Goal: Find contact information: Obtain details needed to contact an individual or organization

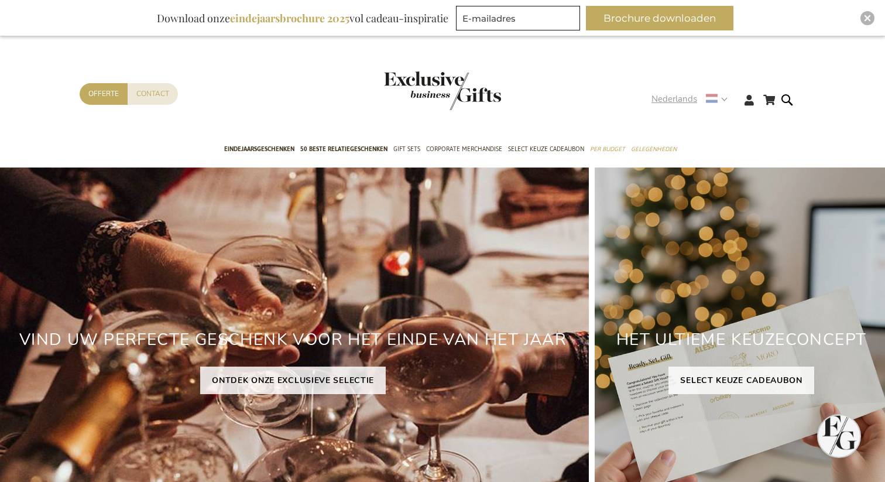
click at [719, 101] on strong "Nederlands" at bounding box center [688, 98] width 75 height 13
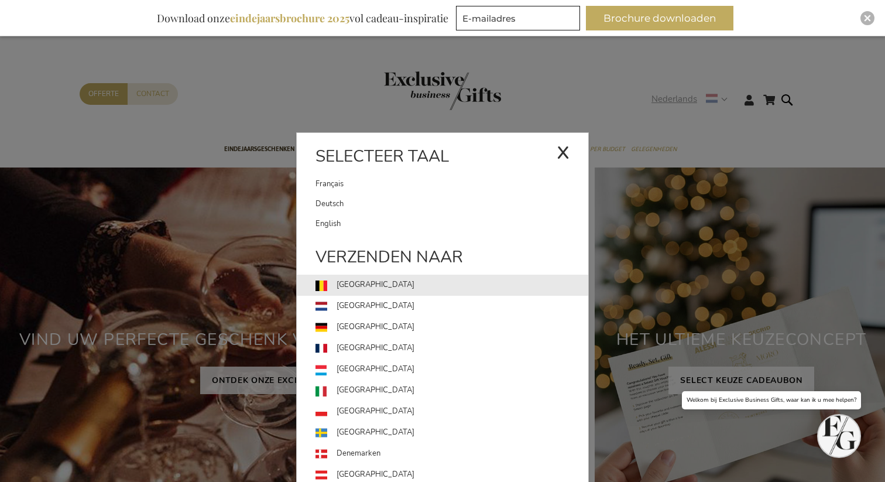
click at [367, 283] on link "[GEOGRAPHIC_DATA]" at bounding box center [451, 284] width 273 height 21
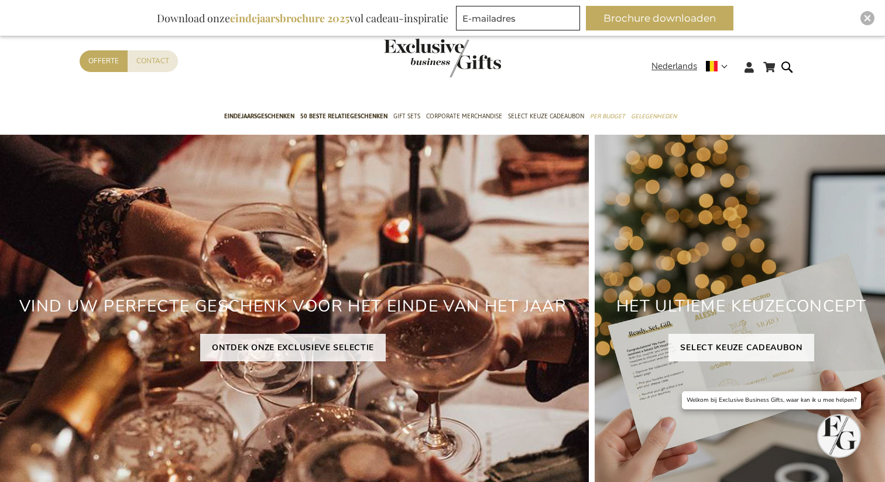
click at [665, 69] on header "Winkelwagen Winkelwagen Sluiten U heeft geen product(en) in uw winkelwagen. Ga …" at bounding box center [442, 53] width 885 height 99
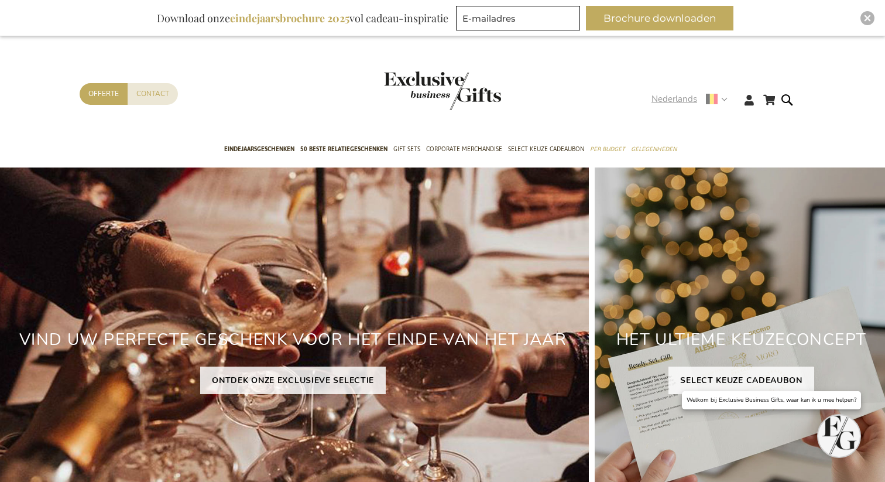
click at [666, 97] on span "Nederlands" at bounding box center [674, 98] width 46 height 13
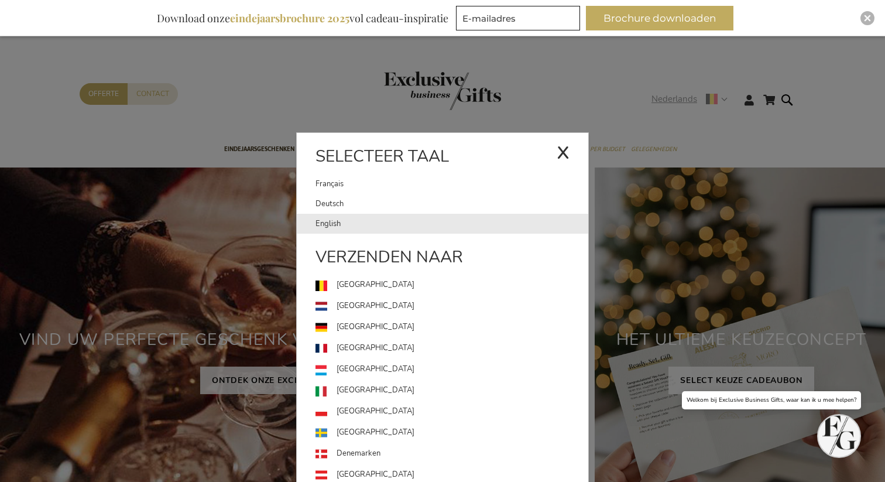
click at [392, 217] on link "English" at bounding box center [451, 224] width 273 height 20
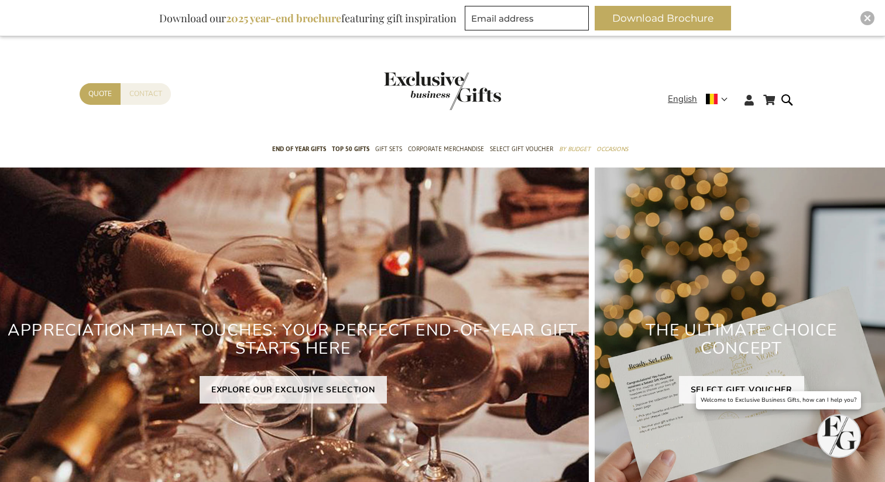
click at [152, 98] on link "Contact" at bounding box center [146, 94] width 50 height 22
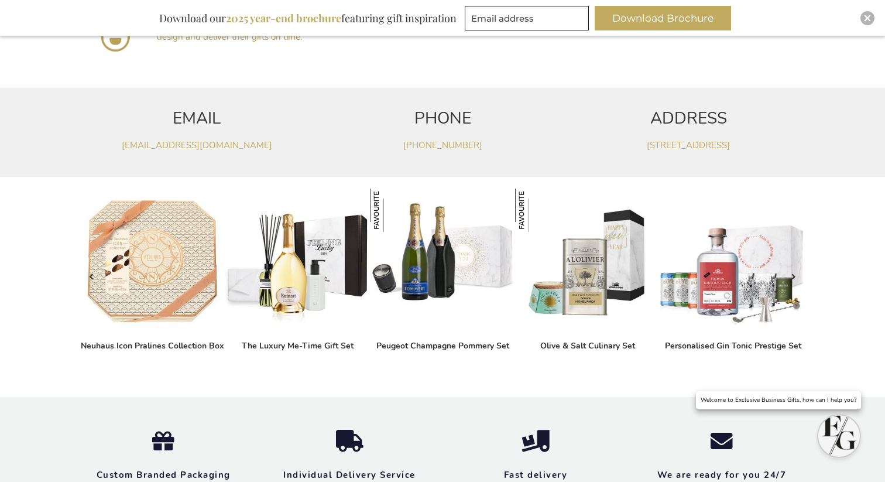
scroll to position [637, 0]
